Goal: Task Accomplishment & Management: Manage account settings

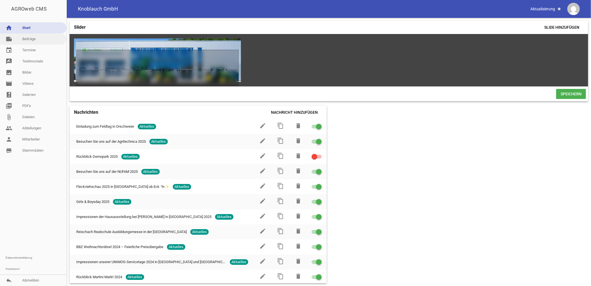
click at [35, 42] on link "note Beiträge" at bounding box center [33, 38] width 67 height 11
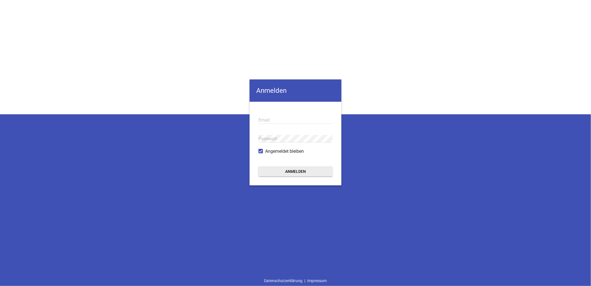
type input "[EMAIL_ADDRESS][DOMAIN_NAME]"
click at [297, 165] on form "[EMAIL_ADDRESS][DOMAIN_NAME] Email Passwort Angemeldet bleiben Anmelden" at bounding box center [296, 144] width 92 height 84
click at [297, 174] on button "Anmelden" at bounding box center [296, 171] width 74 height 10
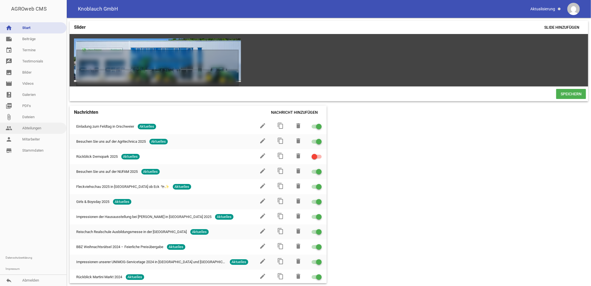
click at [33, 129] on link "people Abteilungen" at bounding box center [33, 128] width 67 height 11
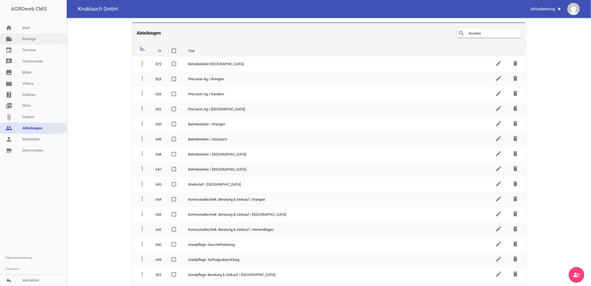
click at [35, 41] on link "note Beiträge" at bounding box center [33, 38] width 67 height 11
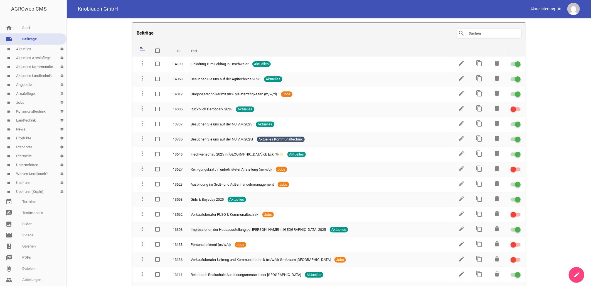
click at [26, 102] on link "label Jobs settings" at bounding box center [33, 102] width 67 height 9
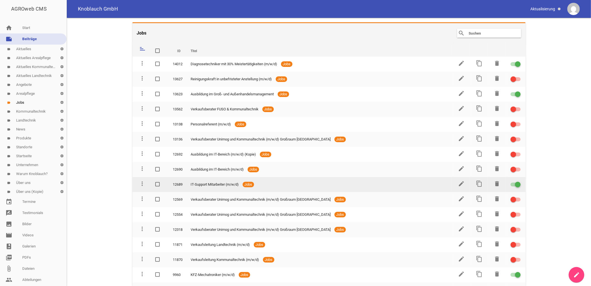
click at [515, 182] on div at bounding box center [518, 185] width 6 height 6
click at [519, 181] on input "checkbox" at bounding box center [519, 181] width 0 height 0
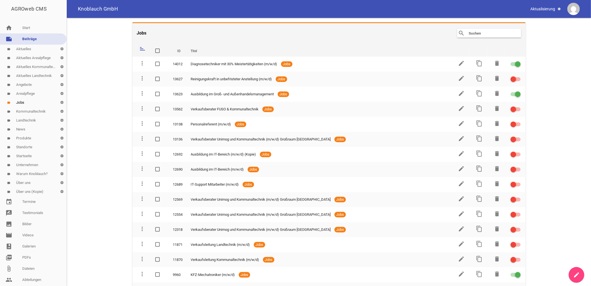
click at [537, 177] on main "Jobs search clear sort ID Titel delete more_vert 14012 Diagnosetechniker mit 30…" at bounding box center [329, 152] width 525 height 268
click at [533, 104] on main "Jobs search clear sort ID Titel delete more_vert 14012 Diagnosetechniker mit 30…" at bounding box center [329, 152] width 525 height 268
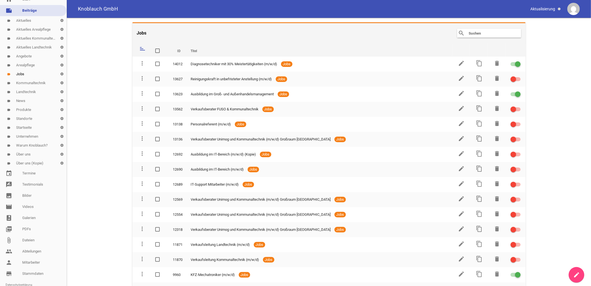
scroll to position [55, 0]
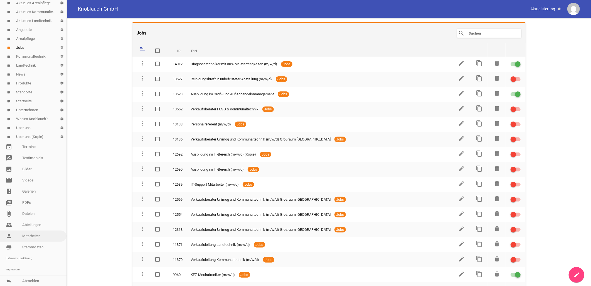
click at [33, 236] on link "person Mitarbeiter" at bounding box center [33, 235] width 67 height 11
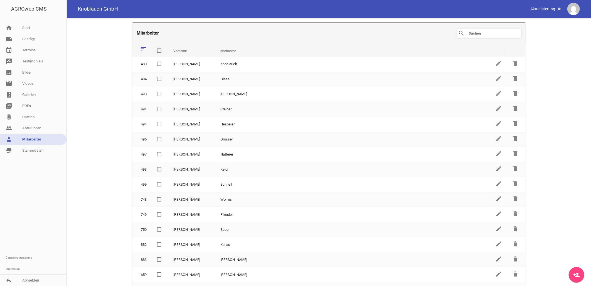
click at [478, 30] on input "text" at bounding box center [491, 33] width 45 height 7
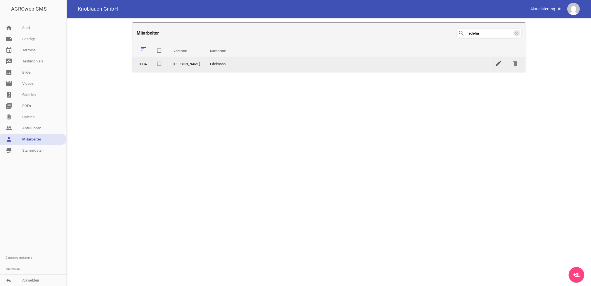
type input "edelm"
click at [497, 63] on icon "edit" at bounding box center [499, 63] width 7 height 7
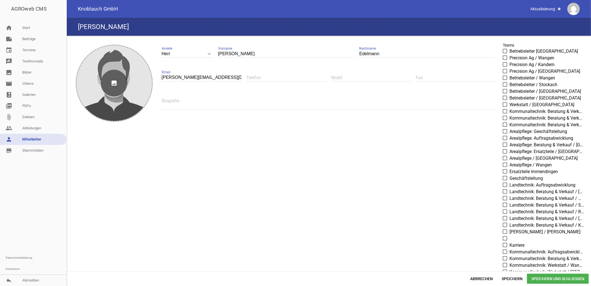
click at [101, 85] on icon "image" at bounding box center [114, 83] width 27 height 27
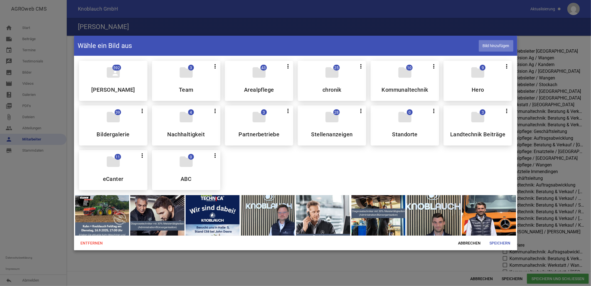
click at [502, 42] on span "Bild hinzufügen" at bounding box center [496, 45] width 35 height 11
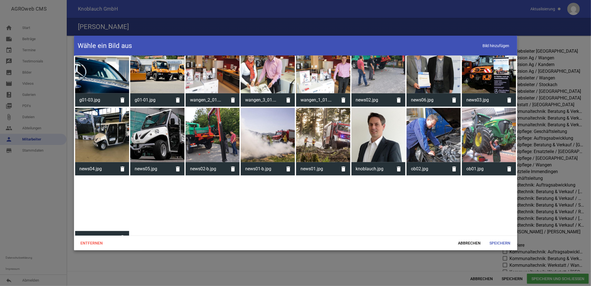
scroll to position [1736, 0]
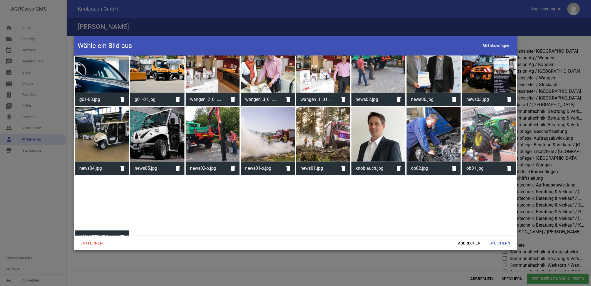
click at [93, 184] on div at bounding box center [102, 203] width 54 height 54
click at [495, 241] on span "Speichern" at bounding box center [501, 243] width 30 height 10
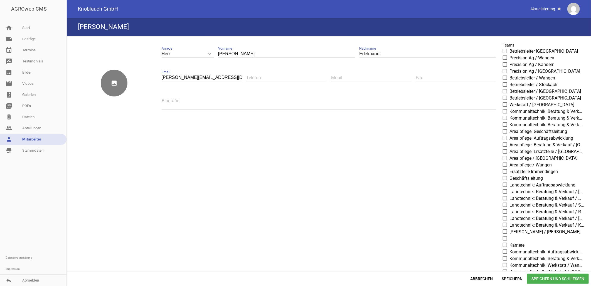
click at [135, 83] on div "image" at bounding box center [114, 83] width 77 height 77
click at [112, 80] on icon "image" at bounding box center [114, 83] width 27 height 27
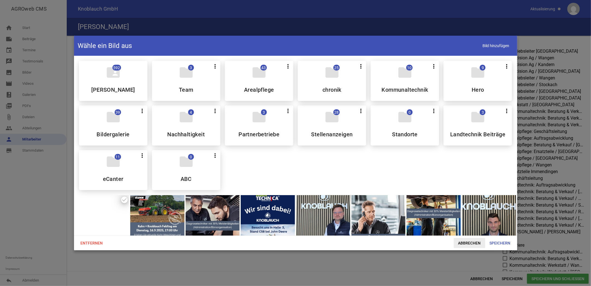
click at [471, 244] on span "Abbrechen" at bounding box center [469, 243] width 31 height 10
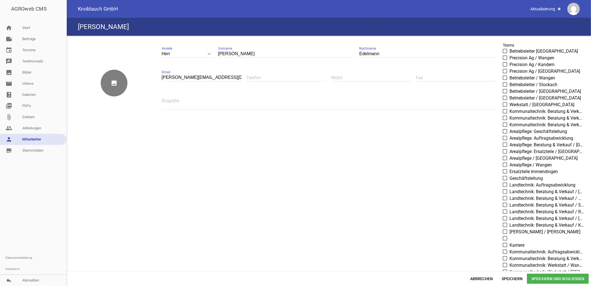
drag, startPoint x: 123, startPoint y: 105, endPoint x: 129, endPoint y: 105, distance: 6.4
click at [129, 105] on div "image" at bounding box center [114, 83] width 77 height 77
drag, startPoint x: 87, startPoint y: 85, endPoint x: 119, endPoint y: 101, distance: 35.6
click at [119, 101] on div "image" at bounding box center [114, 83] width 77 height 77
click at [112, 83] on icon "image" at bounding box center [114, 83] width 27 height 27
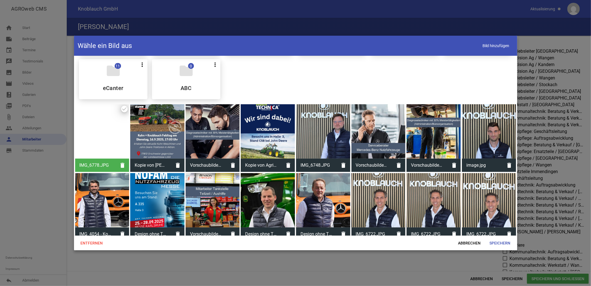
scroll to position [93, 0]
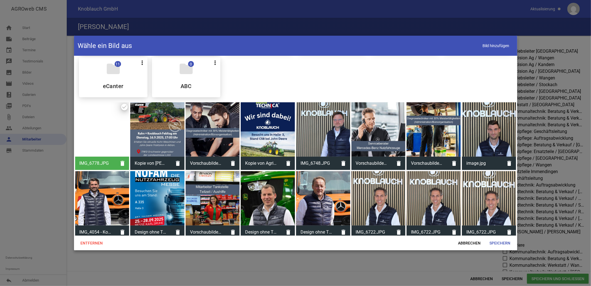
drag, startPoint x: 123, startPoint y: 160, endPoint x: 169, endPoint y: 141, distance: 49.5
click at [123, 160] on icon "delete" at bounding box center [122, 162] width 13 height 13
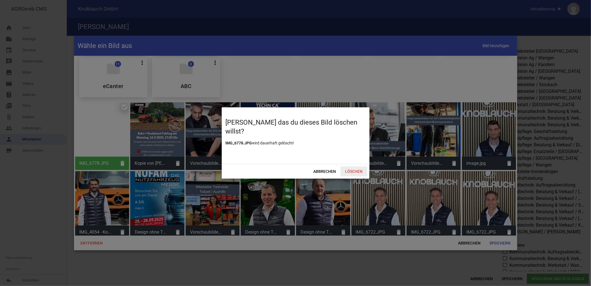
click at [354, 173] on span "Löschen" at bounding box center [354, 171] width 27 height 10
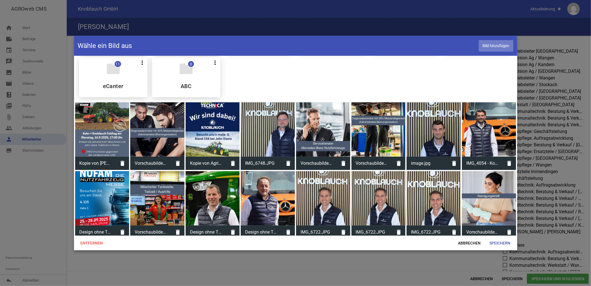
click at [496, 45] on span "Bild hinzufügen" at bounding box center [496, 45] width 35 height 11
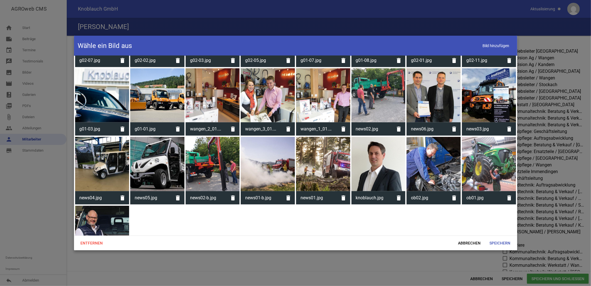
scroll to position [1736, 0]
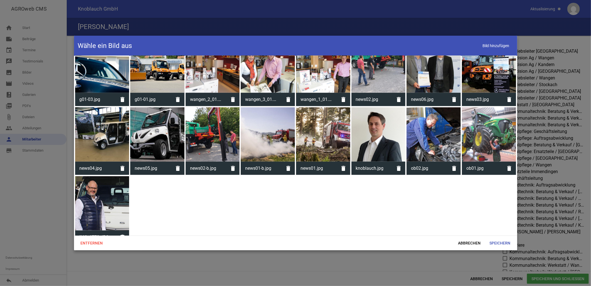
click at [94, 193] on div at bounding box center [102, 203] width 54 height 54
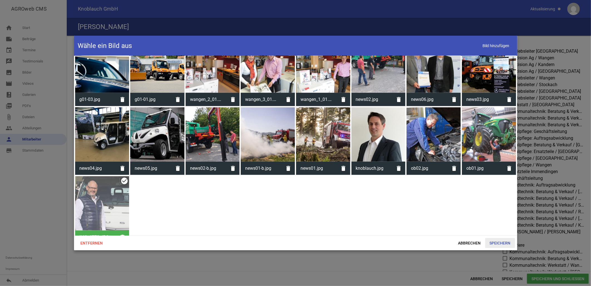
click at [499, 243] on span "Speichern" at bounding box center [501, 243] width 30 height 10
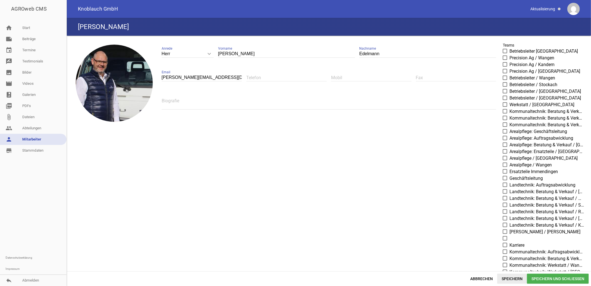
click at [510, 276] on span "Speichern" at bounding box center [513, 278] width 30 height 10
click at [34, 144] on link "person Mitarbeiter" at bounding box center [33, 139] width 67 height 11
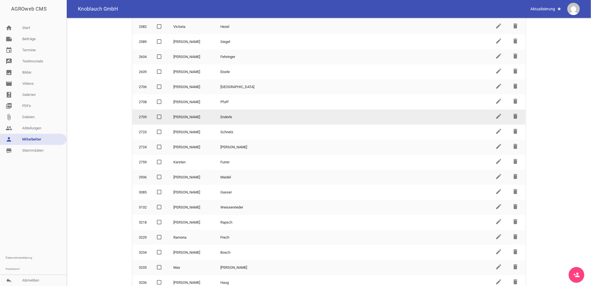
scroll to position [831, 0]
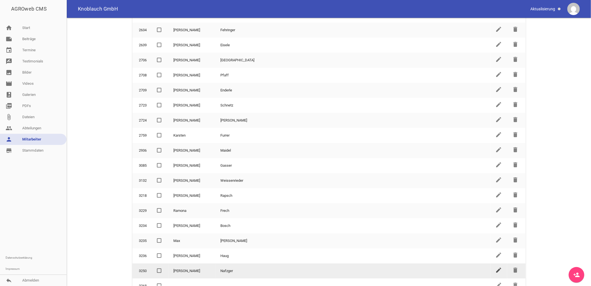
click at [496, 266] on icon "edit" at bounding box center [499, 269] width 7 height 7
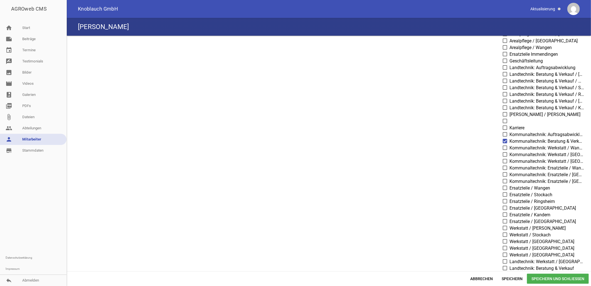
scroll to position [124, 0]
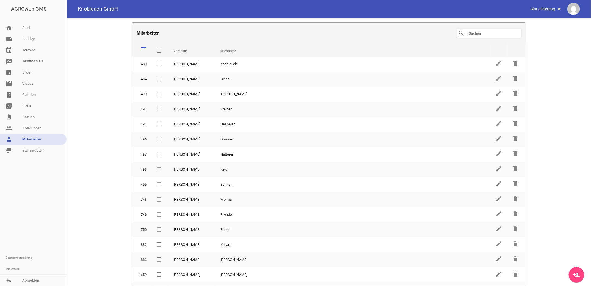
click at [466, 35] on div "search clear" at bounding box center [490, 33] width 64 height 9
click at [473, 32] on input "text" at bounding box center [491, 33] width 45 height 7
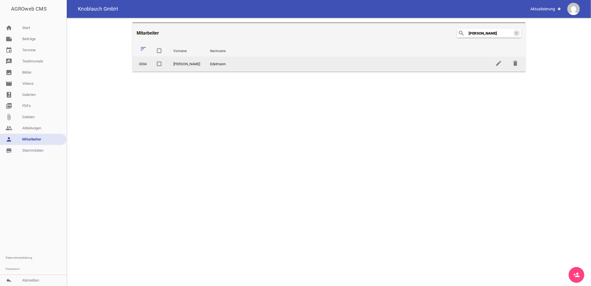
type input "[PERSON_NAME]"
click at [505, 65] on td "edit" at bounding box center [499, 64] width 17 height 15
click at [502, 62] on icon "edit" at bounding box center [499, 63] width 7 height 7
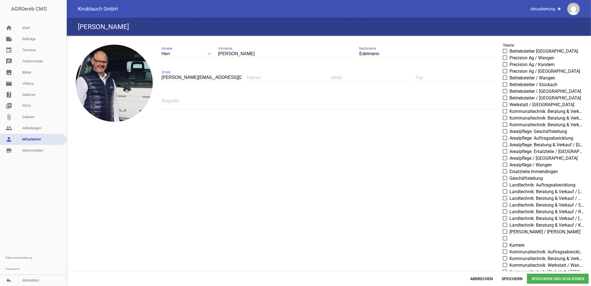
click at [504, 124] on span at bounding box center [506, 124] width 4 height 3
click at [510, 121] on input "Kommunaltechnik: Beratung & Verkauf / Immendingen" at bounding box center [510, 121] width 0 height 0
drag, startPoint x: 503, startPoint y: 192, endPoint x: 506, endPoint y: 191, distance: 3.2
click at [504, 192] on span at bounding box center [506, 191] width 4 height 3
click at [510, 188] on input "Landtechnik: Beratung & Verkauf / [GEOGRAPHIC_DATA]" at bounding box center [510, 188] width 0 height 0
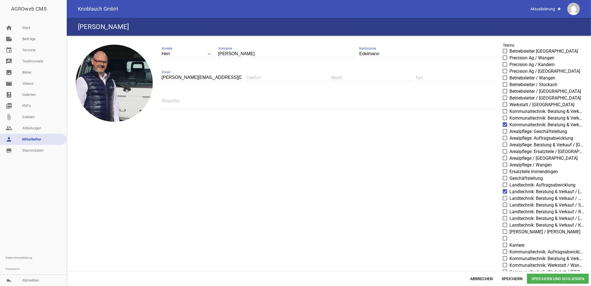
click at [504, 190] on span at bounding box center [506, 191] width 4 height 3
click at [510, 188] on input "Landtechnik: Beratung & Verkauf / [GEOGRAPHIC_DATA]" at bounding box center [510, 188] width 0 height 0
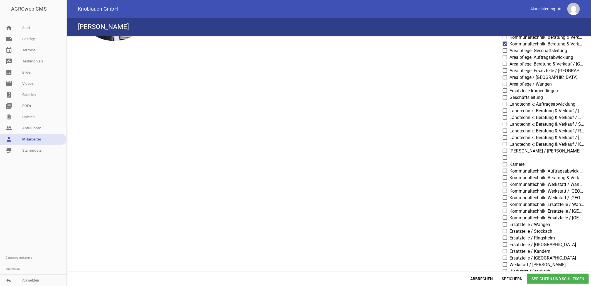
scroll to position [93, 0]
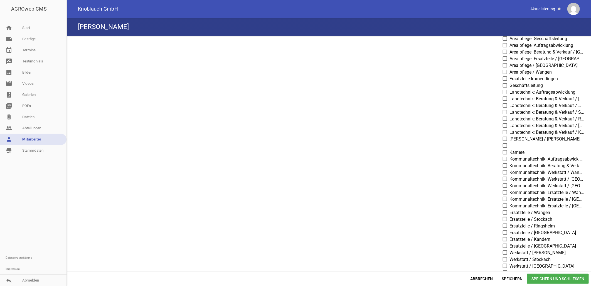
click at [504, 166] on span at bounding box center [506, 165] width 4 height 3
click at [510, 162] on input "Kommunaltechnik: Beratung & Verkauf" at bounding box center [510, 162] width 0 height 0
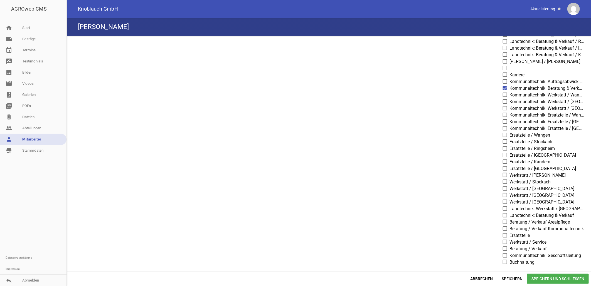
scroll to position [171, 0]
click at [529, 219] on span "Beratung / Verkauf Arealpflege" at bounding box center [540, 221] width 60 height 7
click at [510, 218] on input "Beratung / Verkauf Arealpflege" at bounding box center [510, 218] width 0 height 0
click at [528, 221] on span "Beratung / Verkauf Arealpflege" at bounding box center [540, 221] width 60 height 7
click at [510, 218] on input "Beratung / Verkauf Arealpflege" at bounding box center [510, 218] width 0 height 0
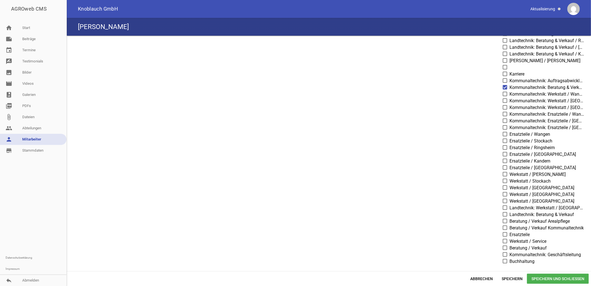
click at [523, 248] on span "Beratung / Verkauf" at bounding box center [528, 247] width 37 height 7
click at [510, 244] on input "Beratung / Verkauf" at bounding box center [510, 244] width 0 height 0
click at [515, 279] on span "Speichern" at bounding box center [513, 278] width 30 height 10
click at [547, 278] on span "Speichern und Schließen" at bounding box center [558, 278] width 62 height 10
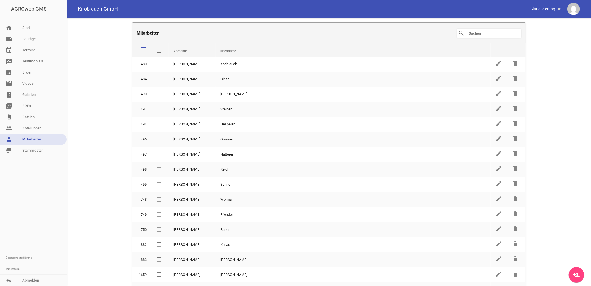
click at [489, 34] on input "text" at bounding box center [491, 33] width 45 height 7
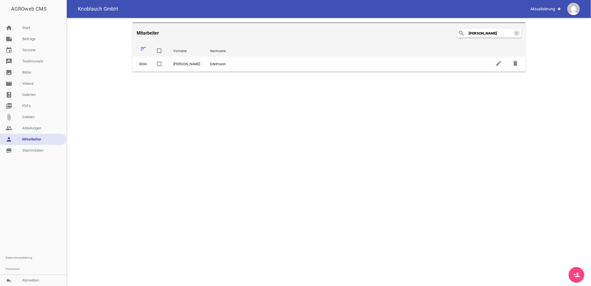
type input "[PERSON_NAME]"
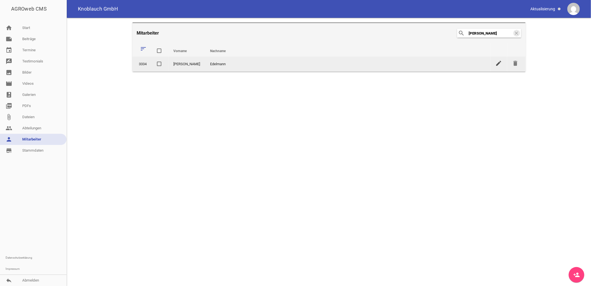
click at [497, 62] on icon "edit" at bounding box center [499, 63] width 7 height 7
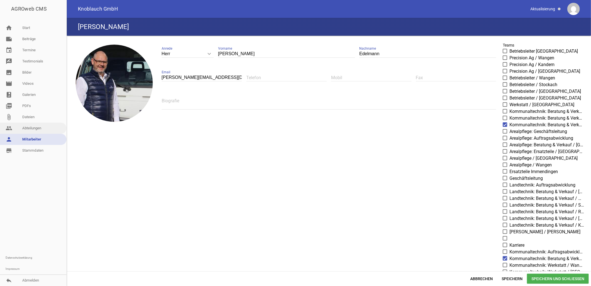
click at [47, 127] on link "people Abteilungen" at bounding box center [33, 128] width 67 height 11
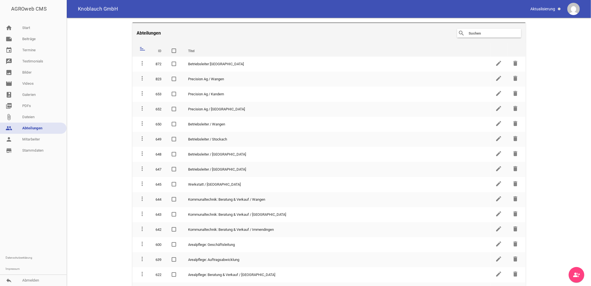
click at [478, 33] on input "text" at bounding box center [491, 33] width 45 height 7
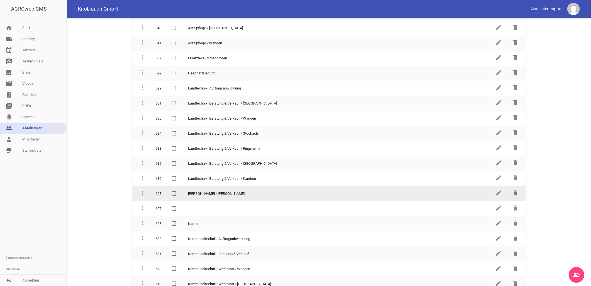
scroll to position [340, 0]
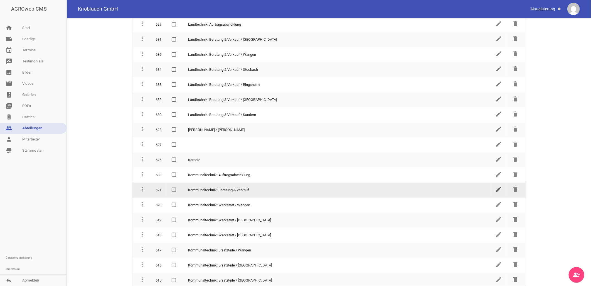
click at [496, 186] on icon "edit" at bounding box center [499, 189] width 7 height 7
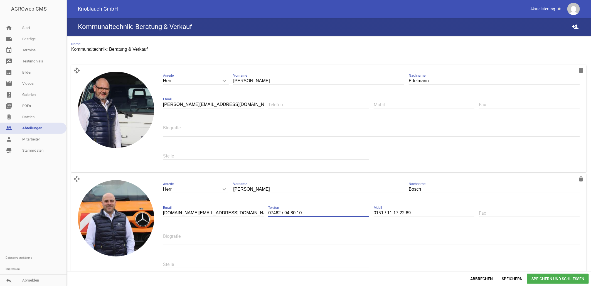
drag, startPoint x: 312, startPoint y: 211, endPoint x: 267, endPoint y: 210, distance: 45.1
click at [267, 210] on div "Herr keyboard_arrow_down Anrede Herr Frau [PERSON_NAME] [PERSON_NAME] Nachname …" at bounding box center [372, 226] width 426 height 102
click at [317, 208] on div "07462 / 94 80 10 Telefon" at bounding box center [318, 213] width 101 height 19
click at [289, 214] on input "text" at bounding box center [318, 213] width 101 height 8
type input "[DOMAIN_NAME][EMAIL_ADDRESS][DOMAIN_NAME]"
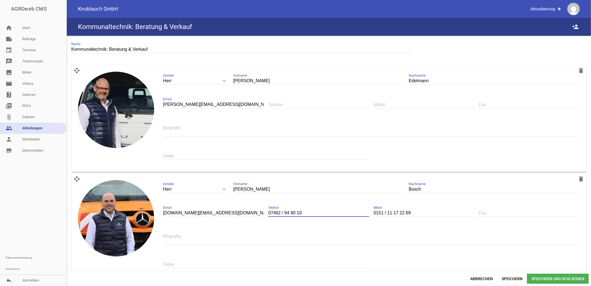
click at [310, 212] on input "07462 / 94 80 10" at bounding box center [318, 213] width 101 height 8
drag, startPoint x: 315, startPoint y: 210, endPoint x: 266, endPoint y: 211, distance: 48.7
click at [266, 211] on div "Herr keyboard_arrow_down Anrede Herr Frau [PERSON_NAME] [PERSON_NAME] Nachname …" at bounding box center [372, 226] width 426 height 102
type input "07462 / 94 80 10"
click at [290, 99] on div "Telefon" at bounding box center [318, 104] width 101 height 19
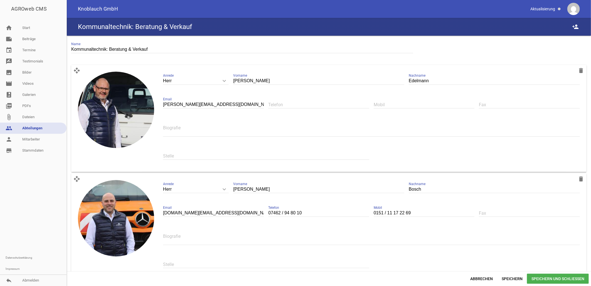
click at [288, 102] on input "text" at bounding box center [318, 105] width 101 height 8
paste input "07462 / 94 80 10"
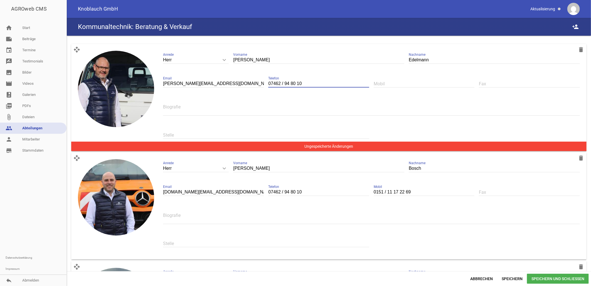
scroll to position [31, 0]
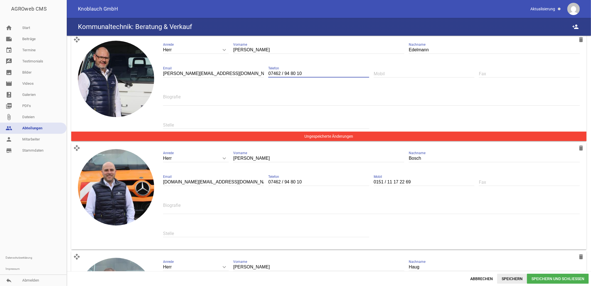
type input "07462 / 94 80 10"
click at [507, 278] on span "Speichern" at bounding box center [513, 278] width 30 height 10
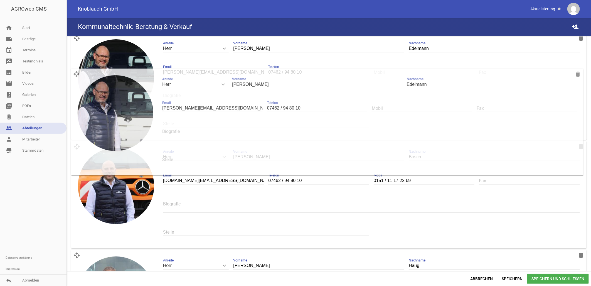
scroll to position [104, 0]
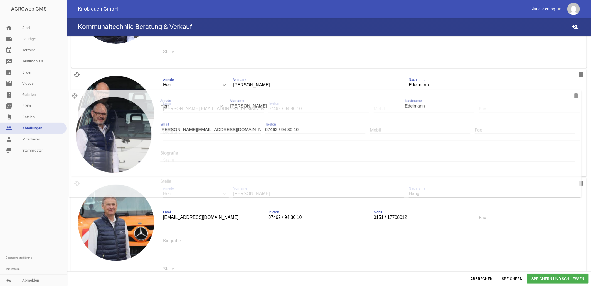
drag, startPoint x: 77, startPoint y: 40, endPoint x: 75, endPoint y: 94, distance: 54.6
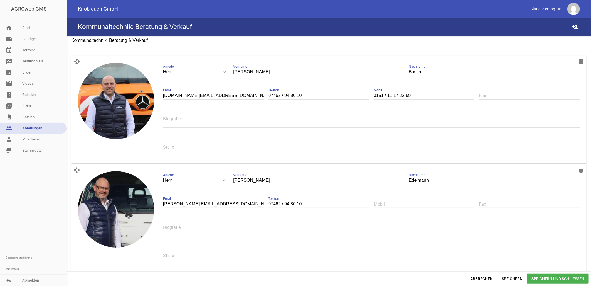
scroll to position [0, 0]
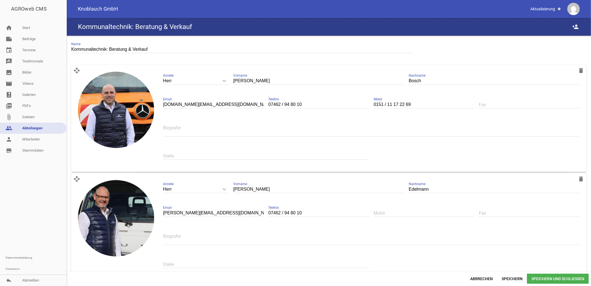
click at [393, 212] on input "text" at bounding box center [424, 213] width 101 height 8
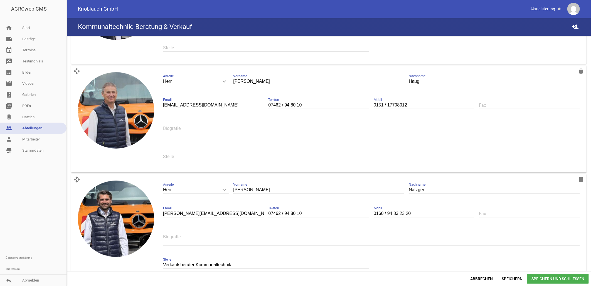
scroll to position [278, 0]
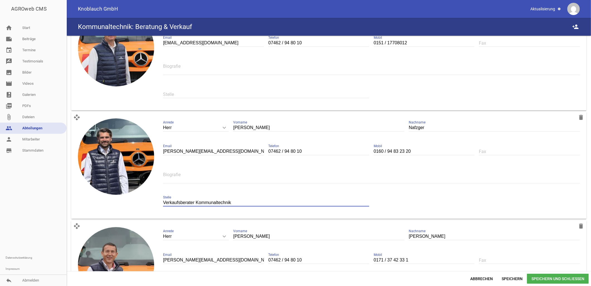
drag, startPoint x: 246, startPoint y: 200, endPoint x: 145, endPoint y: 200, distance: 101.1
click at [145, 200] on div "open_with delete image Herr keyboard_arrow_down Anrede Herr Frau [PERSON_NAME] …" at bounding box center [329, 165] width 516 height 107
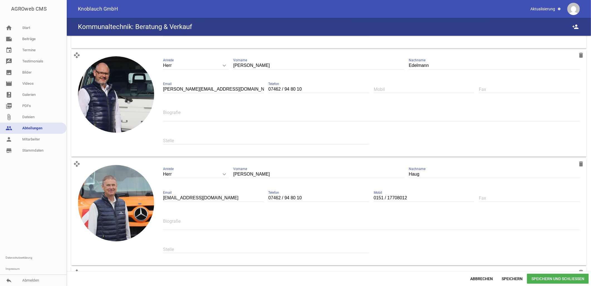
click at [186, 137] on input "text" at bounding box center [266, 141] width 206 height 8
paste input "Verkaufsberater Kommunaltechnik"
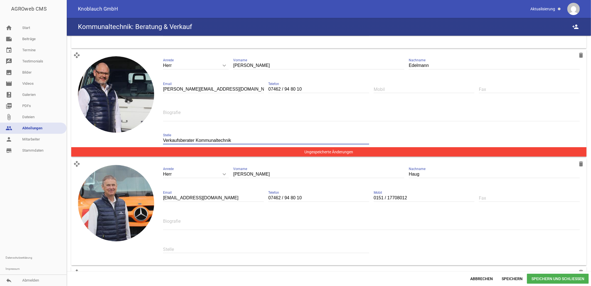
drag, startPoint x: 238, startPoint y: 137, endPoint x: 196, endPoint y: 137, distance: 42.3
click at [196, 137] on input "Verkaufsberater Kommunaltechnik" at bounding box center [266, 141] width 206 height 8
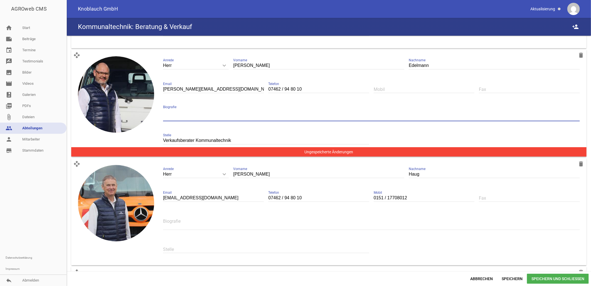
click at [199, 112] on textarea at bounding box center [371, 115] width 417 height 13
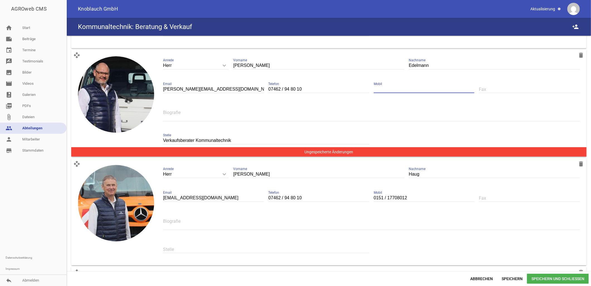
click at [385, 87] on input "text" at bounding box center [424, 89] width 101 height 8
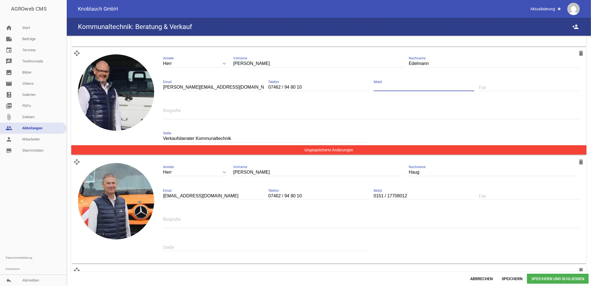
scroll to position [93, 0]
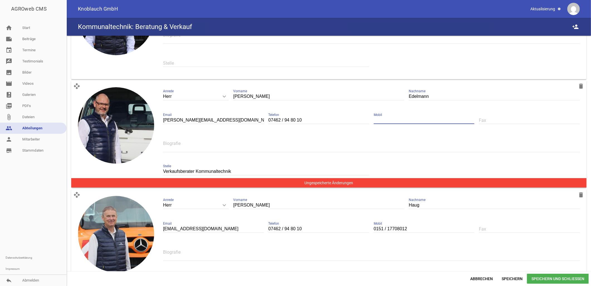
click at [247, 168] on input "Verkaufsberater Kommunaltechnik" at bounding box center [266, 172] width 206 height 8
type input "Verkaufsberater Kommunaltechnik & FUSO"
click at [512, 275] on span "Speichern" at bounding box center [513, 278] width 30 height 10
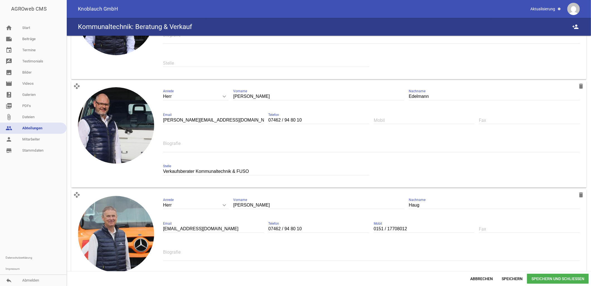
click at [562, 278] on span "Speichern und Schließen" at bounding box center [558, 278] width 62 height 10
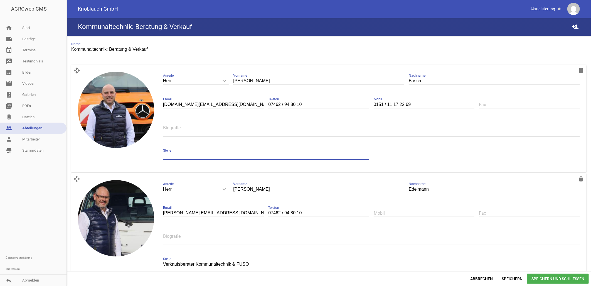
click at [179, 154] on input "text" at bounding box center [266, 156] width 206 height 8
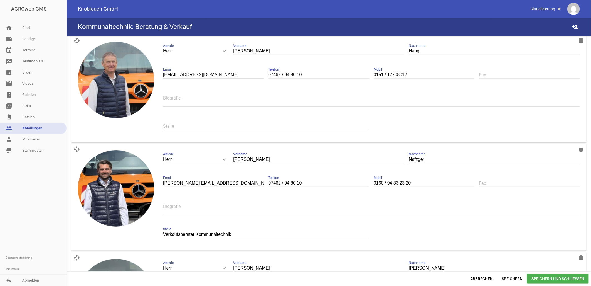
scroll to position [247, 0]
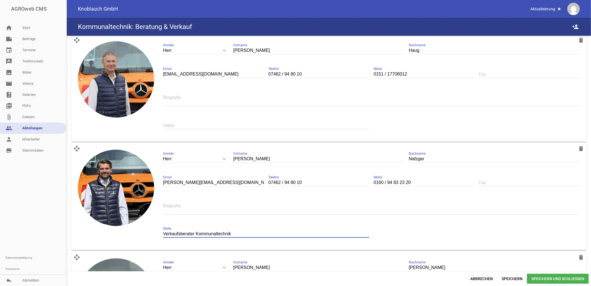
drag, startPoint x: 241, startPoint y: 232, endPoint x: 165, endPoint y: 233, distance: 75.2
click at [165, 233] on input "Verkaufsberater Kommunaltechnik" at bounding box center [266, 234] width 206 height 8
click at [244, 233] on input "Verkaufsberater Kommunaltechnik" at bounding box center [266, 234] width 206 height 8
drag, startPoint x: 247, startPoint y: 232, endPoint x: 150, endPoint y: 231, distance: 96.6
click at [150, 231] on div "open_with delete image Herr keyboard_arrow_down Anrede Herr Frau [PERSON_NAME] …" at bounding box center [329, 196] width 516 height 107
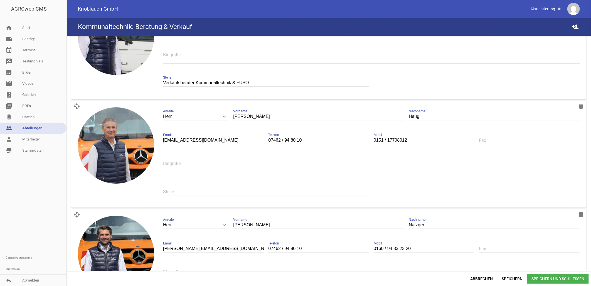
scroll to position [155, 0]
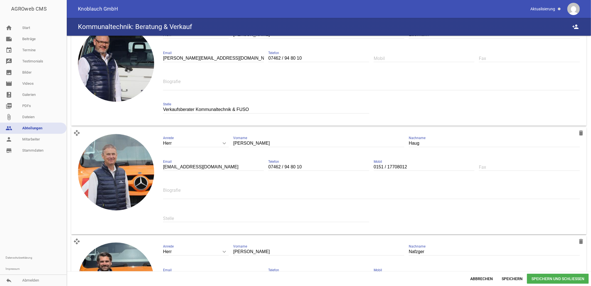
click at [176, 216] on input "text" at bounding box center [266, 218] width 206 height 8
paste input "Verkaufsberater Kommunaltechnik"
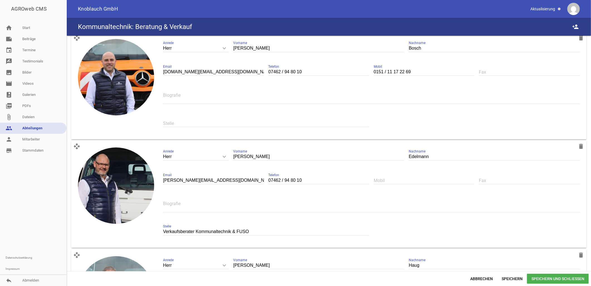
scroll to position [31, 0]
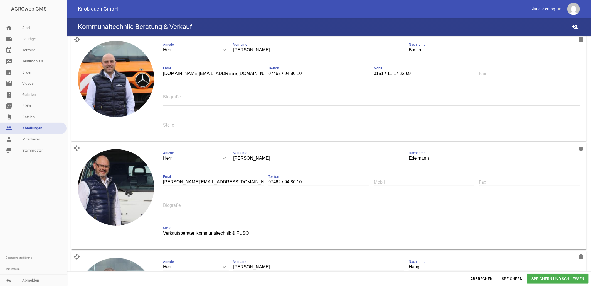
type input "Verkaufsberater Kommunaltechnik"
click at [177, 120] on div "Stelle" at bounding box center [266, 125] width 206 height 19
click at [180, 126] on input "text" at bounding box center [266, 125] width 206 height 8
paste input "Verkaufsberater Kommunaltechnik"
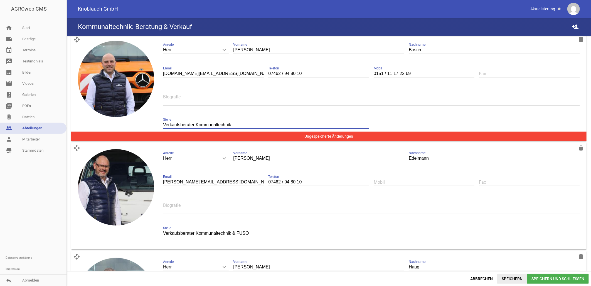
type input "Verkaufsberater Kommunaltechnik"
click at [511, 282] on span "Speichern" at bounding box center [513, 278] width 30 height 10
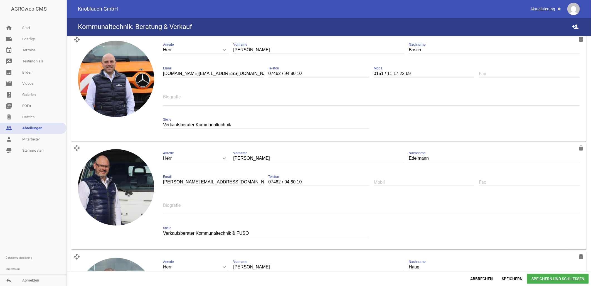
click at [549, 279] on span "Speichern und Schließen" at bounding box center [558, 278] width 62 height 10
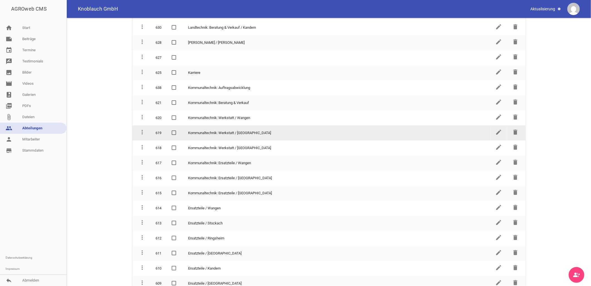
scroll to position [433, 0]
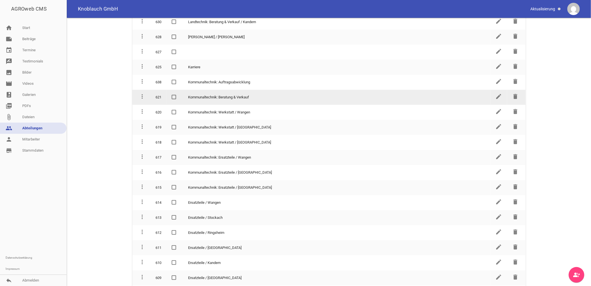
click at [237, 91] on td "Kommunaltechnik: Beratung & Verkauf" at bounding box center [337, 97] width 307 height 15
click at [496, 93] on icon "edit" at bounding box center [499, 96] width 7 height 7
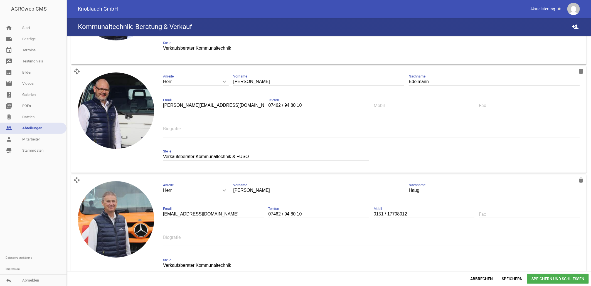
scroll to position [93, 0]
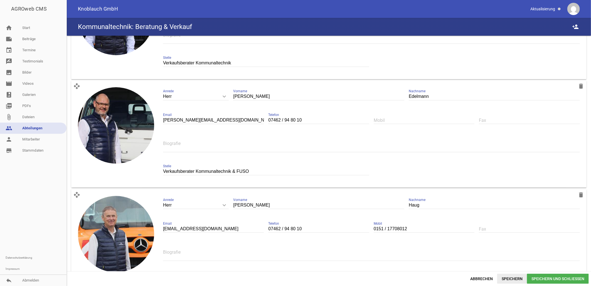
click at [508, 277] on span "Speichern" at bounding box center [513, 278] width 30 height 10
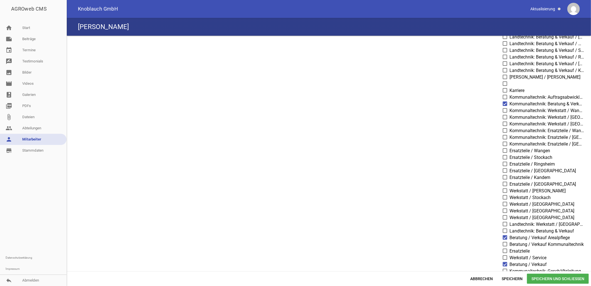
scroll to position [171, 0]
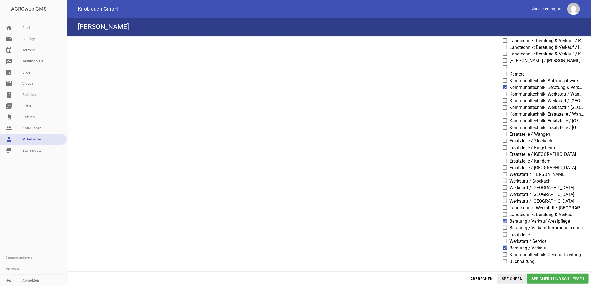
click at [508, 277] on span "Speichern" at bounding box center [513, 278] width 30 height 10
